Goal: Task Accomplishment & Management: Use online tool/utility

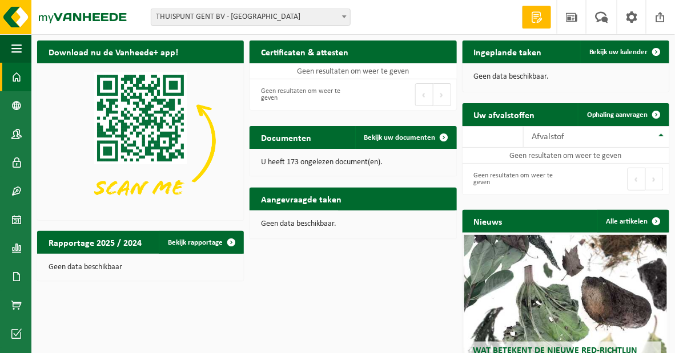
click at [270, 18] on span "THUISPUNT GENT BV - [GEOGRAPHIC_DATA]" at bounding box center [250, 17] width 199 height 16
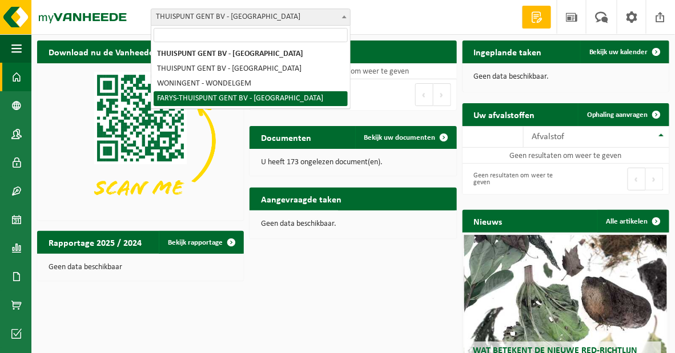
select select "126076"
click at [0, 0] on div "Even geduld. Door de grote hoeveelheid gegevens duurt het laden even." at bounding box center [0, 0] width 0 height 0
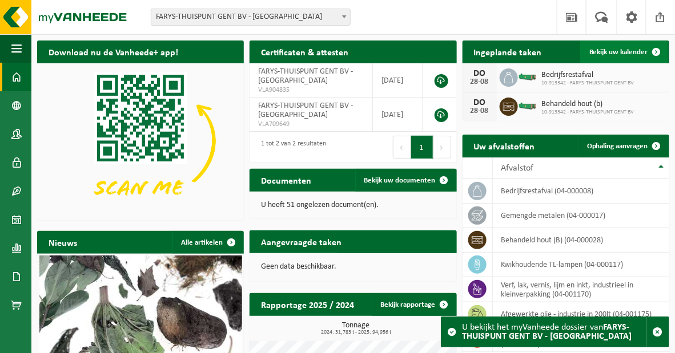
click at [606, 54] on span "Bekijk uw kalender" at bounding box center [618, 52] width 59 height 7
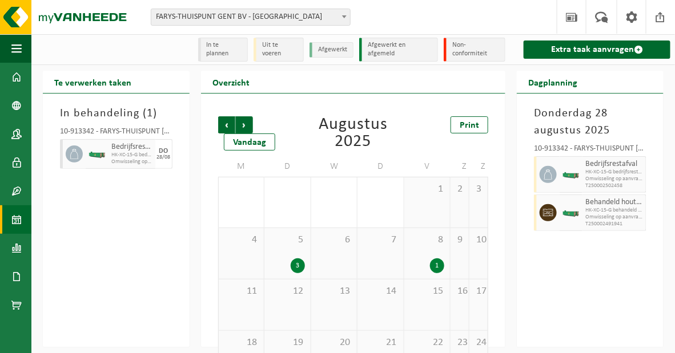
click at [150, 218] on div "In behandeling ( 1 ) 10-913342 - FARYS-THUISPUNT GENT BV - MARIAKERKE Bedrijfsr…" at bounding box center [116, 221] width 147 height 254
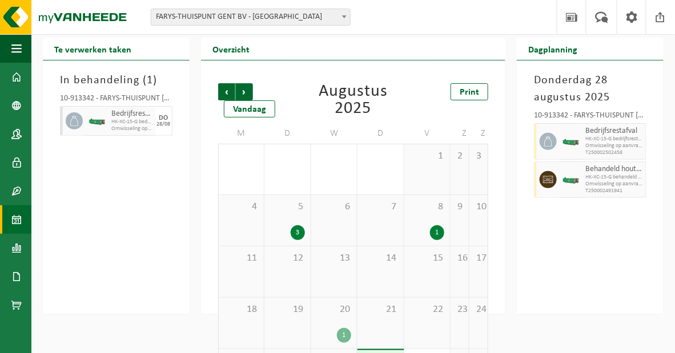
scroll to position [91, 0]
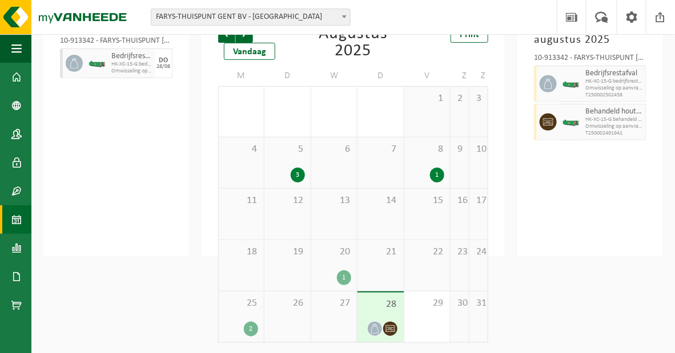
click at [588, 254] on div "Donderdag 28 augustus 2025 10-913342 - FARYS-THUISPUNT GENT BV - MARIAKERKE Bed…" at bounding box center [590, 130] width 147 height 254
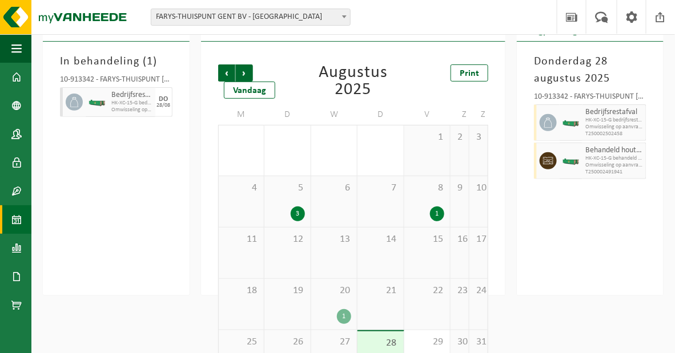
scroll to position [0, 0]
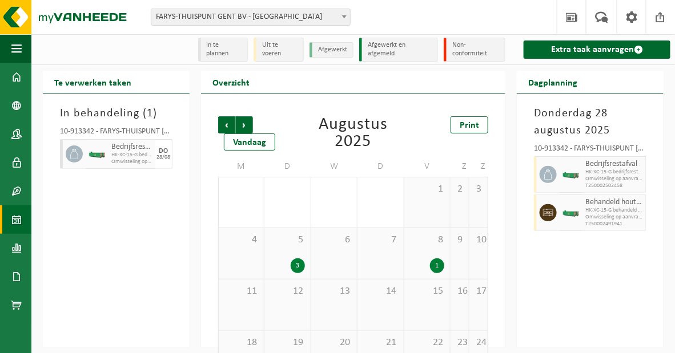
click at [483, 49] on li "Non-conformiteit" at bounding box center [475, 50] width 62 height 24
click at [458, 50] on li "Non-conformiteit" at bounding box center [475, 50] width 62 height 24
click at [413, 50] on li "Afgewerkt en afgemeld" at bounding box center [398, 50] width 79 height 24
click at [151, 156] on span "HK-XC-15-G bedrijfsrestafval" at bounding box center [131, 155] width 41 height 7
click at [134, 245] on div "In behandeling ( 1 ) 10-913342 - FARYS-THUISPUNT GENT BV - MARIAKERKE Bedrijfsr…" at bounding box center [116, 221] width 147 height 254
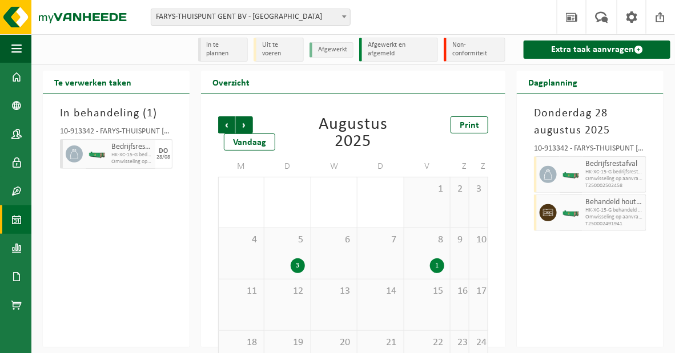
click at [271, 51] on li "Uit te voeren" at bounding box center [279, 50] width 50 height 24
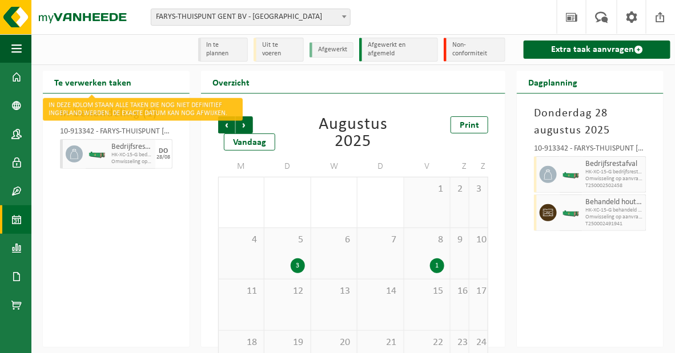
click at [114, 83] on h2 "Te verwerken taken" at bounding box center [93, 82] width 100 height 22
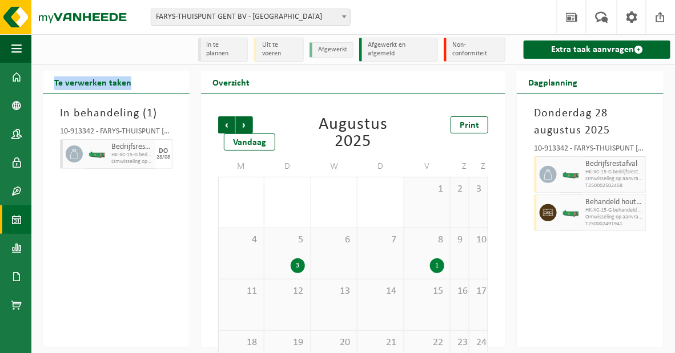
click at [114, 83] on h2 "Te verwerken taken" at bounding box center [93, 82] width 100 height 22
click at [130, 239] on div "In behandeling ( 1 ) 10-913342 - FARYS-THUISPUNT GENT BV - MARIAKERKE Bedrijfsr…" at bounding box center [116, 221] width 147 height 254
click at [22, 77] on link "Dashboard" at bounding box center [15, 77] width 31 height 29
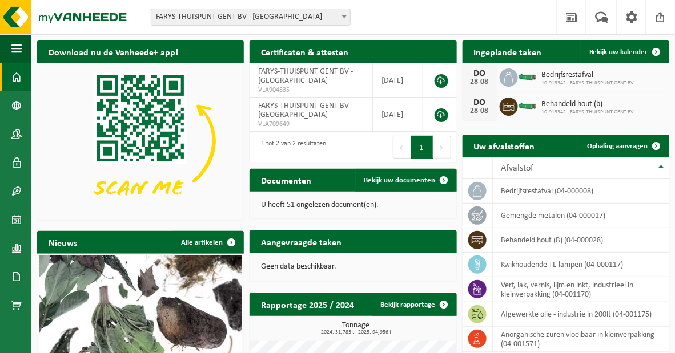
click at [449, 10] on div "Vestiging: THUISPUNT GENT BV - GENT THUISPUNT GENT BV - MARIAKERKE WONINGENT - …" at bounding box center [337, 17] width 675 height 35
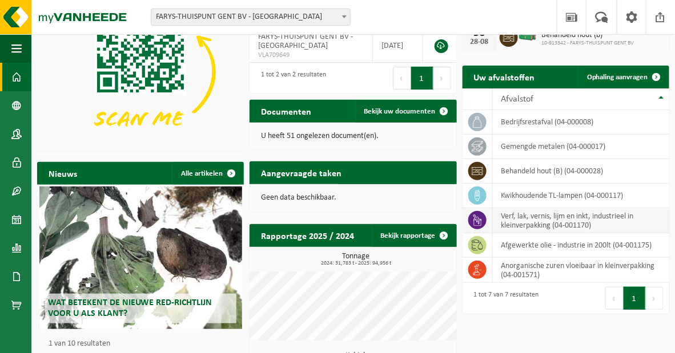
scroll to position [51, 0]
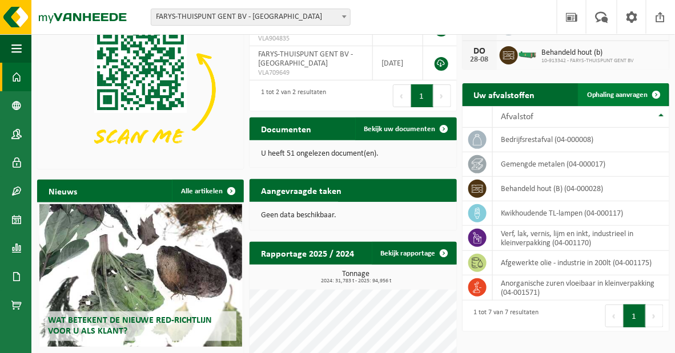
click at [611, 97] on span "Ophaling aanvragen" at bounding box center [617, 94] width 61 height 7
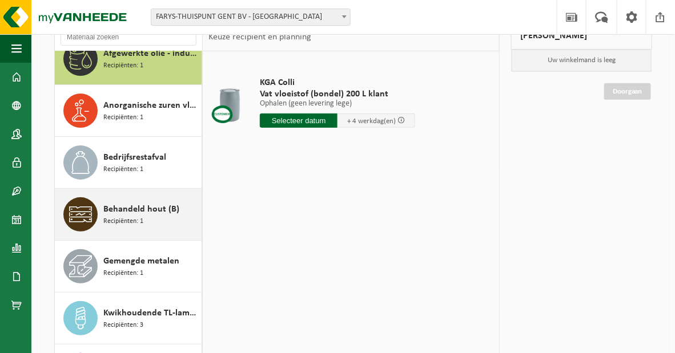
scroll to position [155, 0]
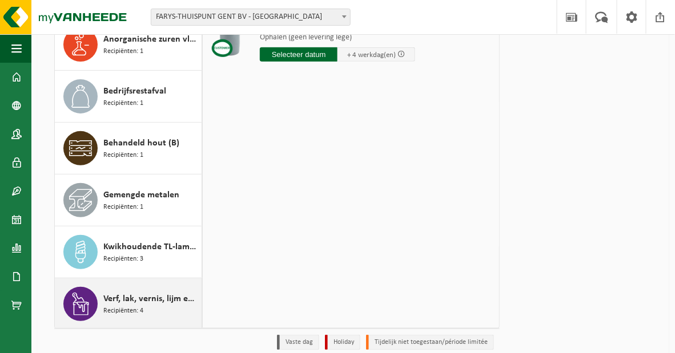
click at [143, 307] on span "Recipiënten: 4" at bounding box center [123, 311] width 40 height 11
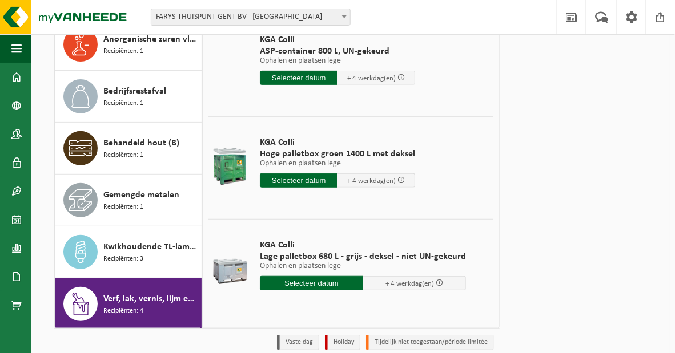
scroll to position [0, 0]
